Goal: Task Accomplishment & Management: Manage account settings

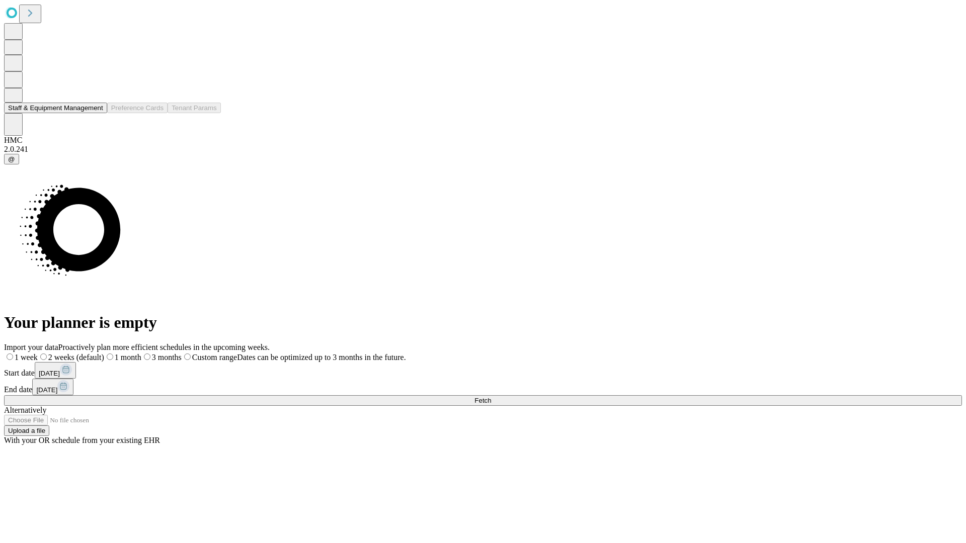
click at [94, 113] on button "Staff & Equipment Management" at bounding box center [55, 108] width 103 height 11
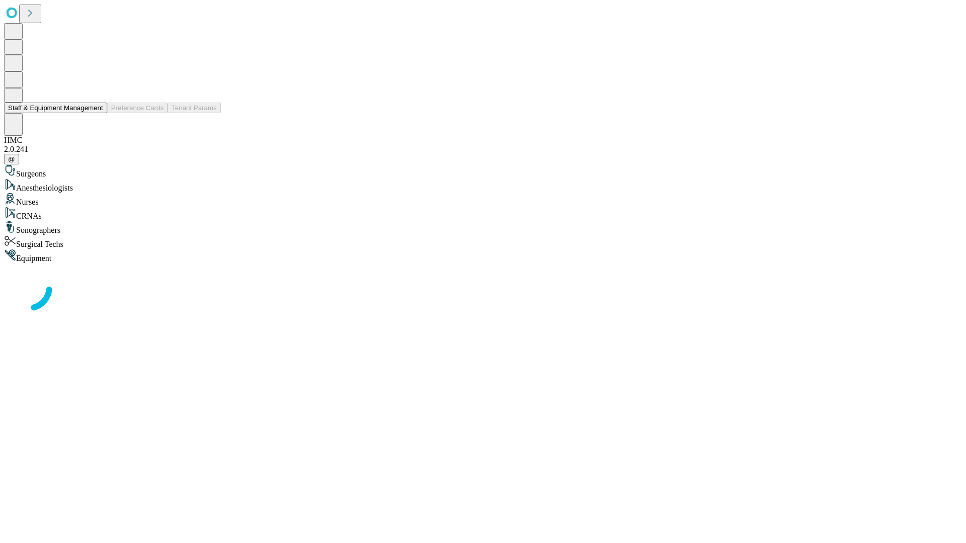
click at [96, 113] on button "Staff & Equipment Management" at bounding box center [55, 108] width 103 height 11
